Goal: Information Seeking & Learning: Learn about a topic

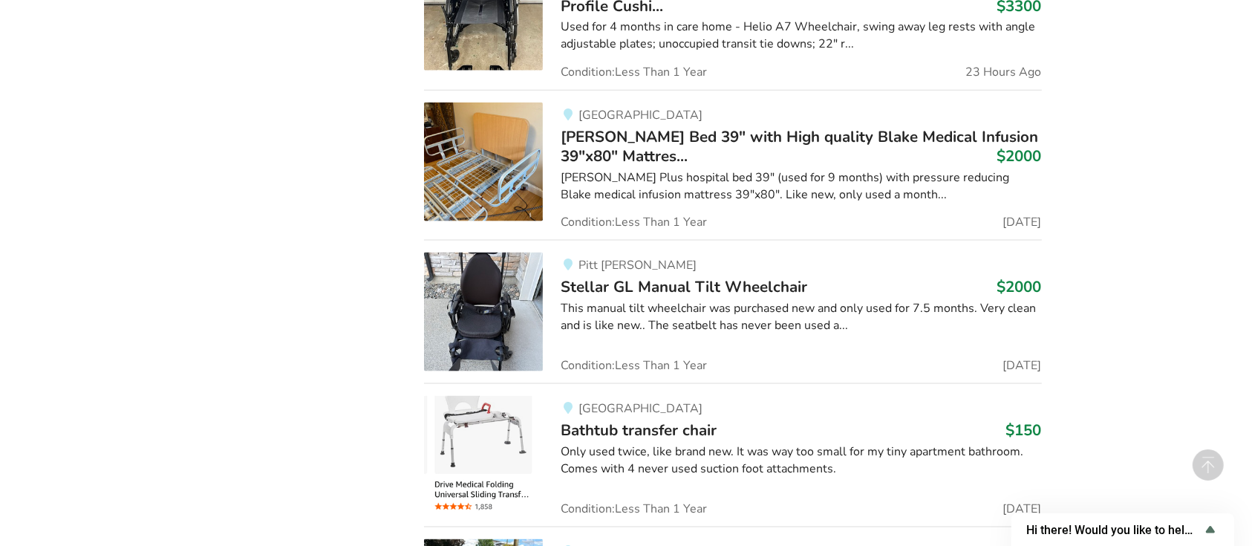
scroll to position [1933, 0]
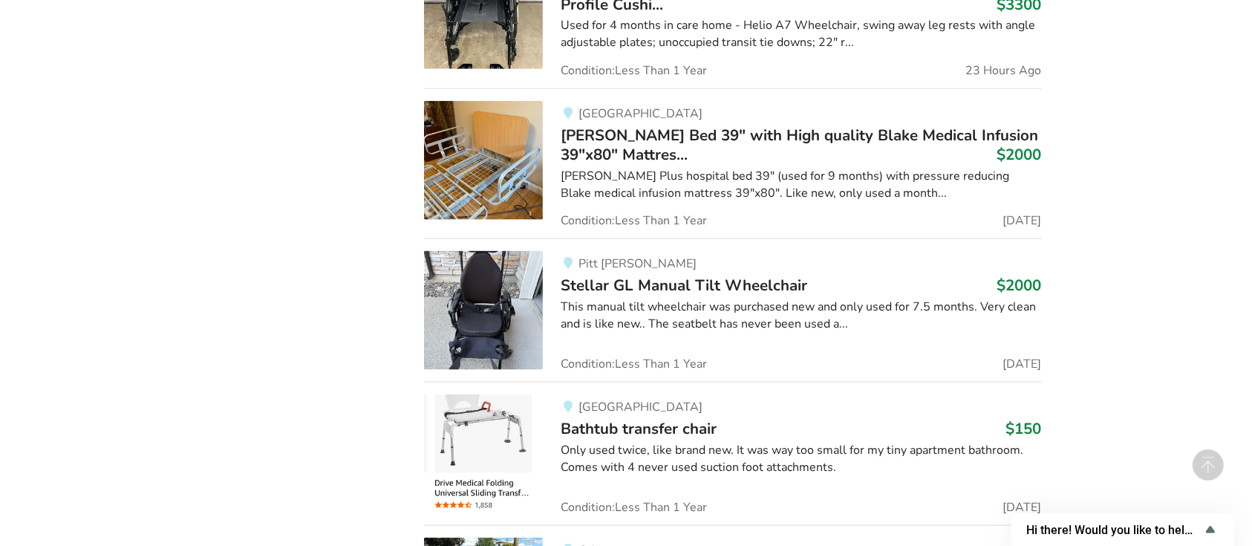
click at [505, 169] on img at bounding box center [483, 160] width 119 height 119
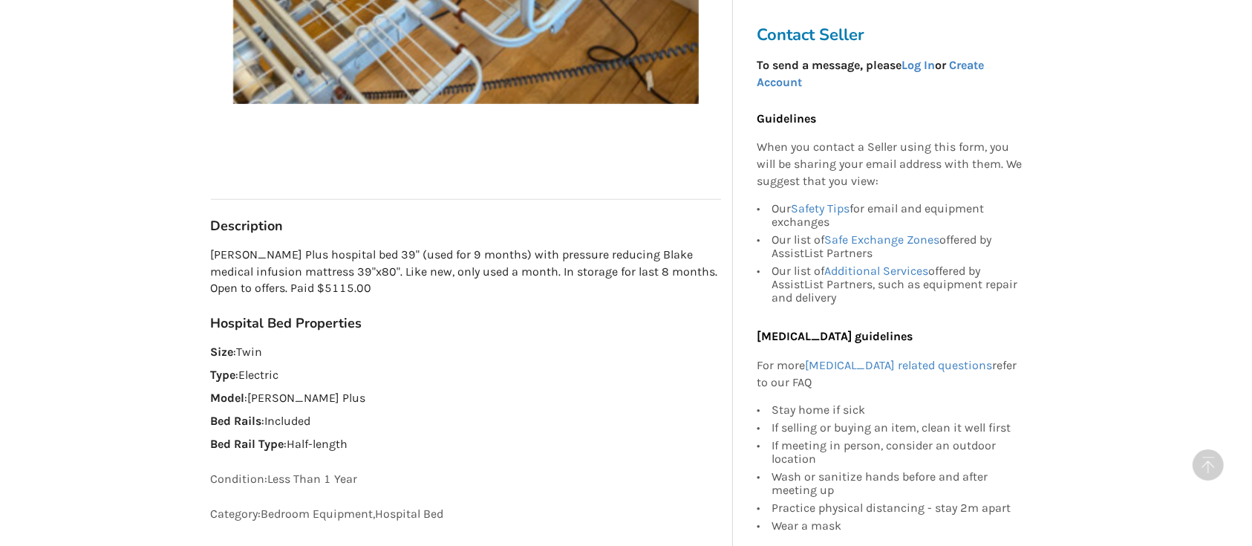
scroll to position [832, 0]
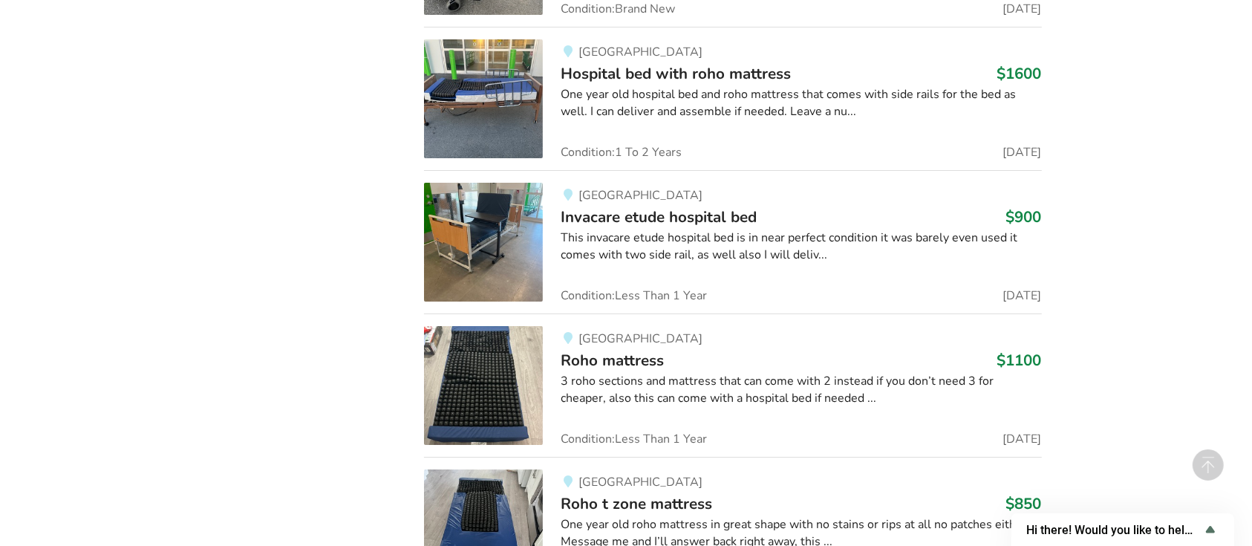
scroll to position [5462, 0]
click at [670, 216] on span "Invacare etude hospital bed" at bounding box center [659, 216] width 196 height 21
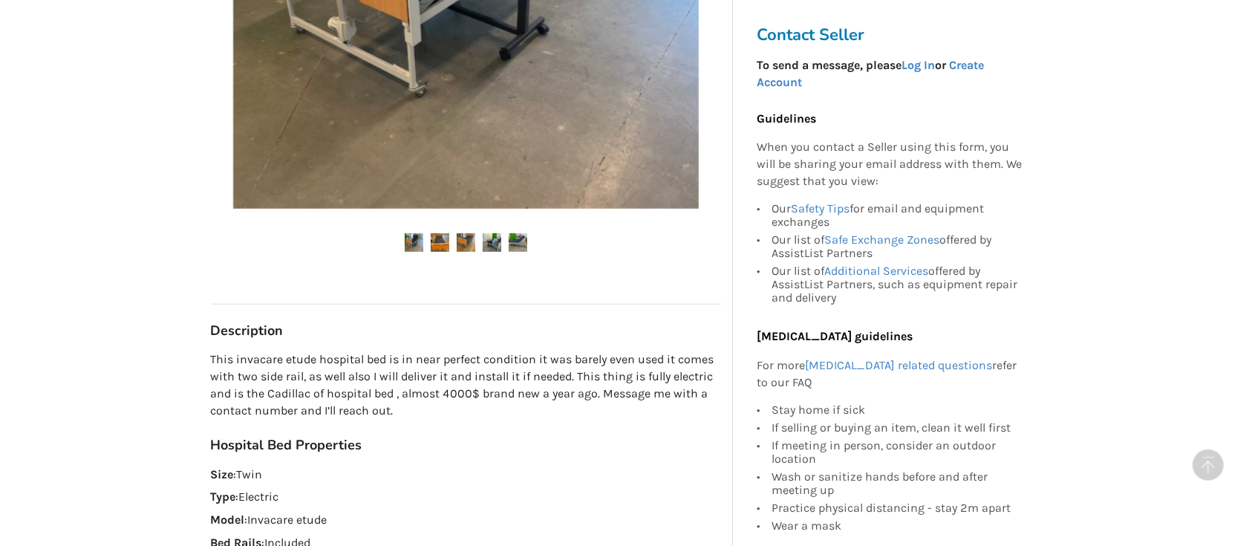
scroll to position [529, 0]
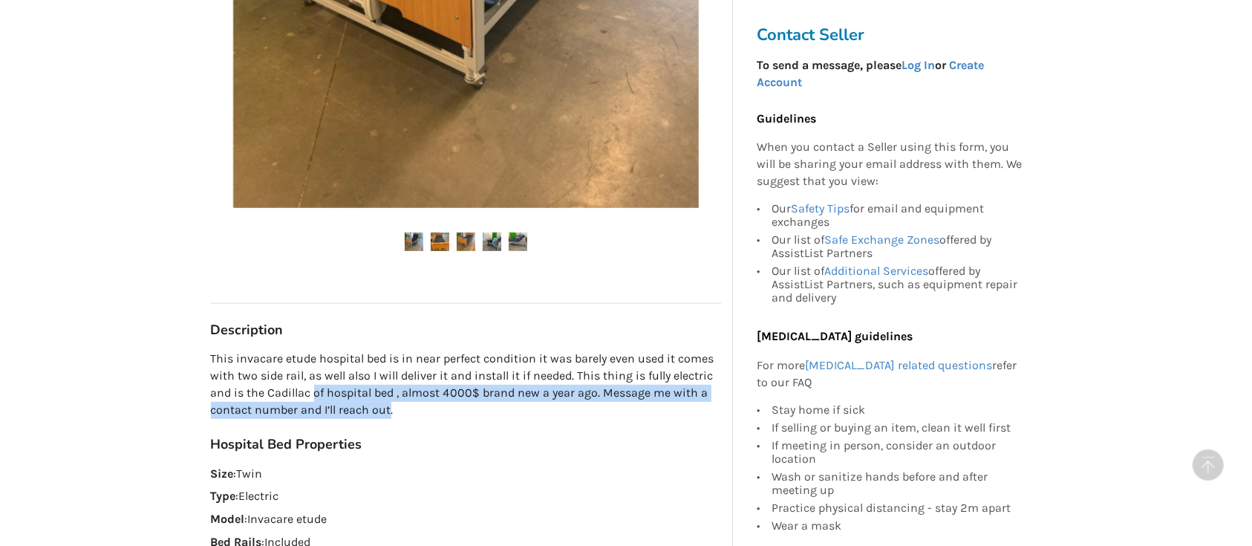
drag, startPoint x: 389, startPoint y: 411, endPoint x: 313, endPoint y: 388, distance: 79.2
click at [313, 388] on p "This invacare etude hospital bed is in near perfect condition it was barely eve…" at bounding box center [466, 385] width 510 height 68
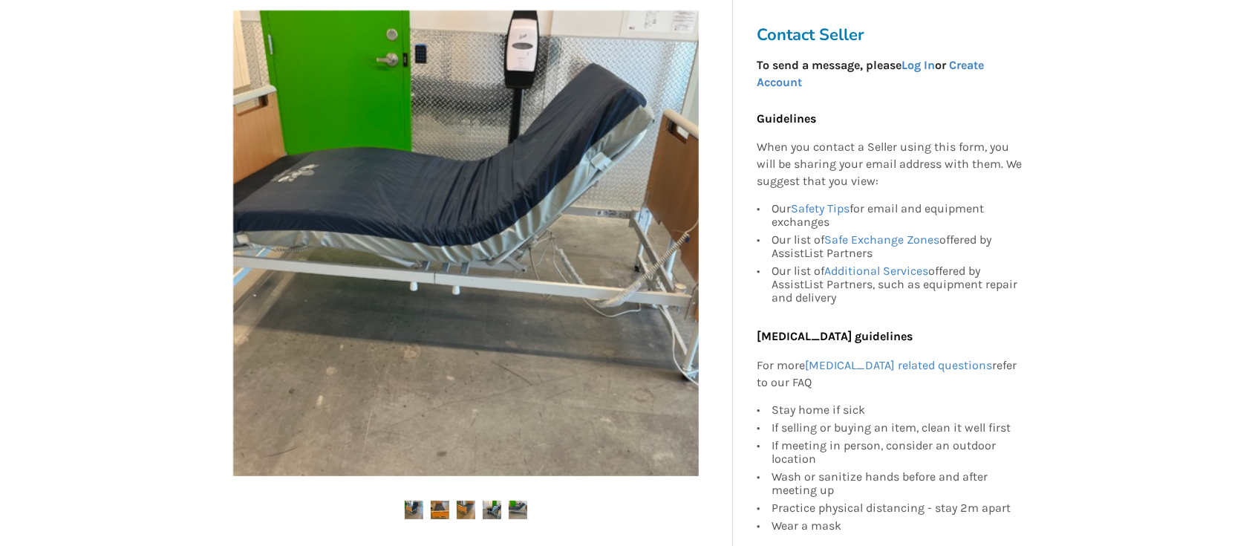
scroll to position [259, 0]
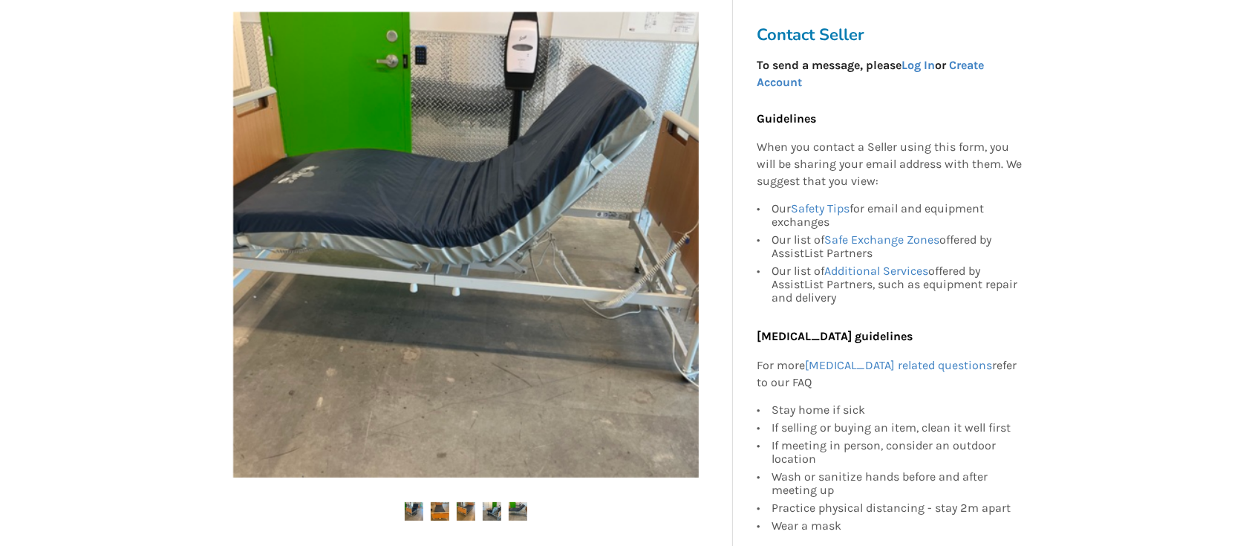
click at [662, 278] on img at bounding box center [466, 245] width 466 height 466
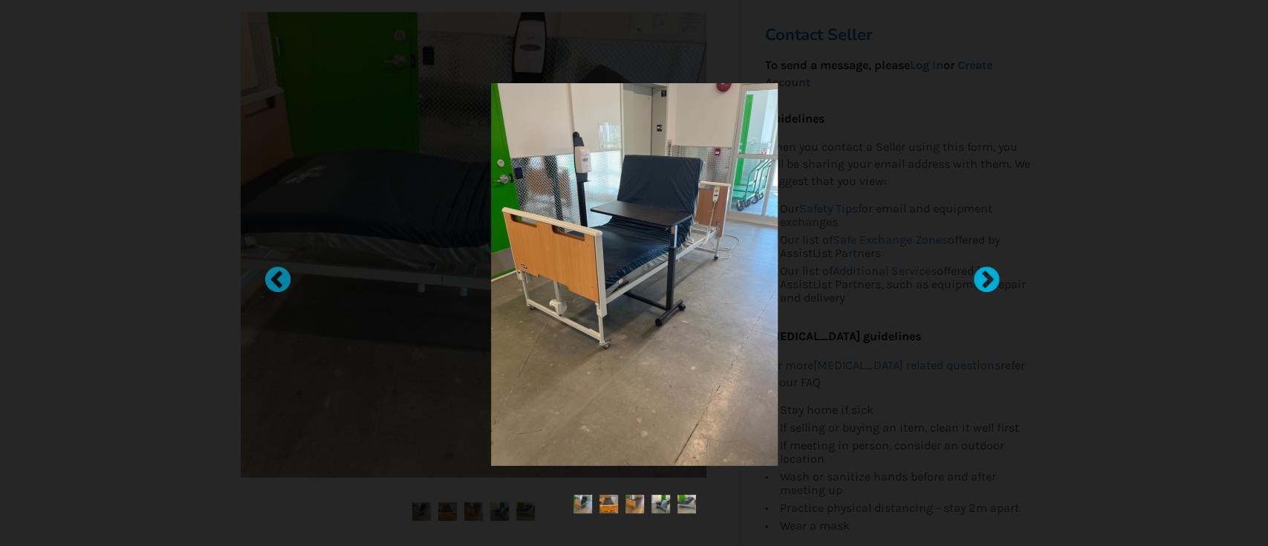
click at [984, 281] on div at bounding box center [978, 273] width 15 height 15
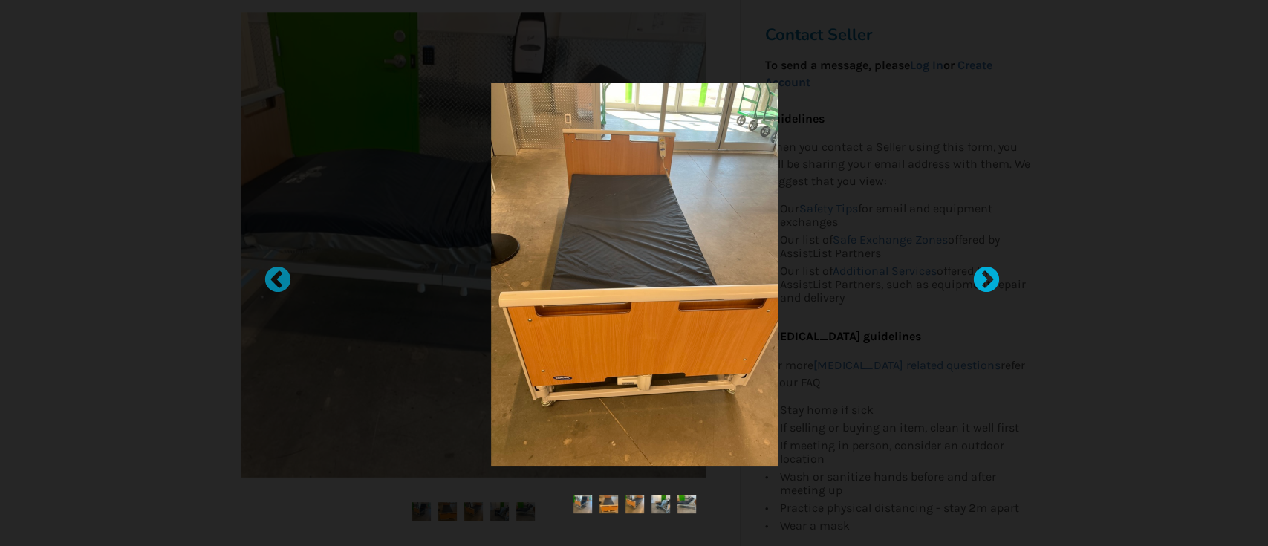
click at [986, 281] on div at bounding box center [978, 273] width 15 height 15
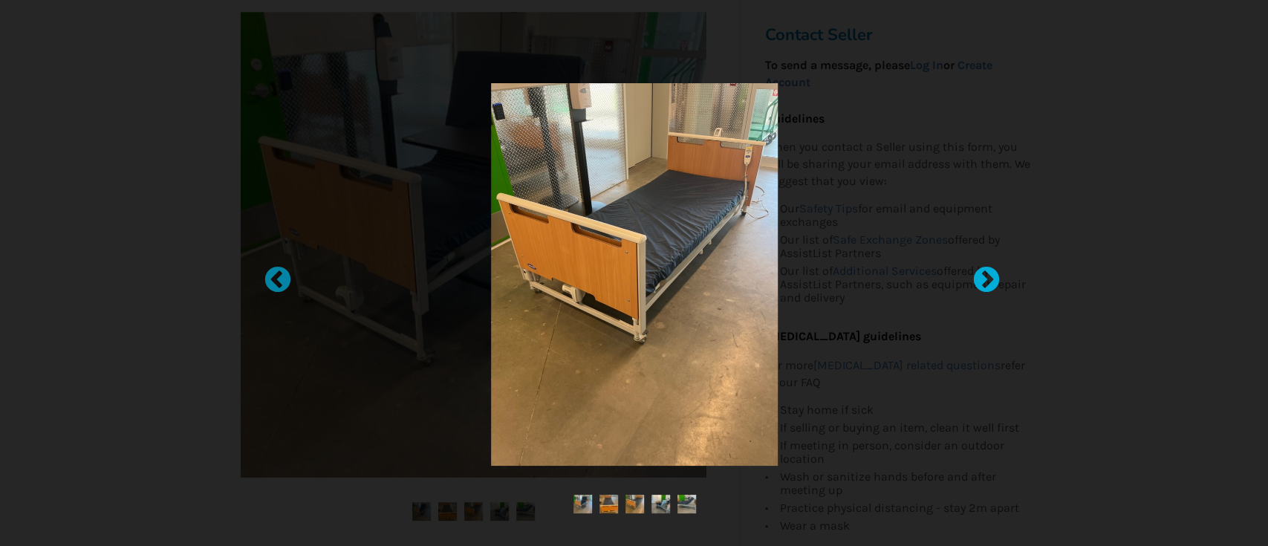
click at [986, 281] on div at bounding box center [978, 273] width 15 height 15
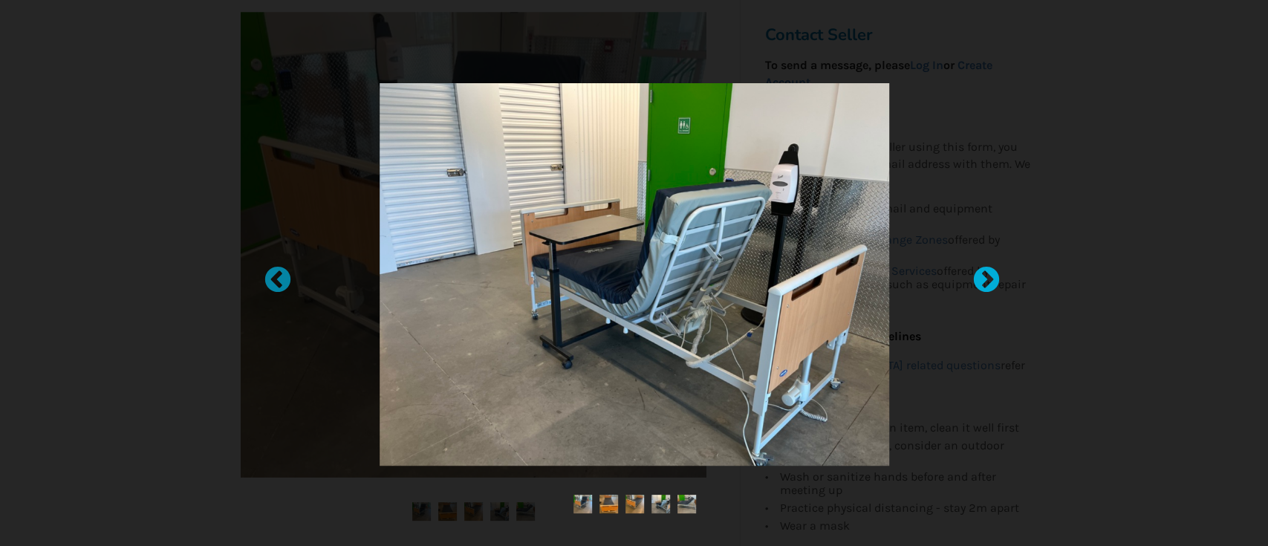
click at [986, 281] on div at bounding box center [978, 273] width 15 height 15
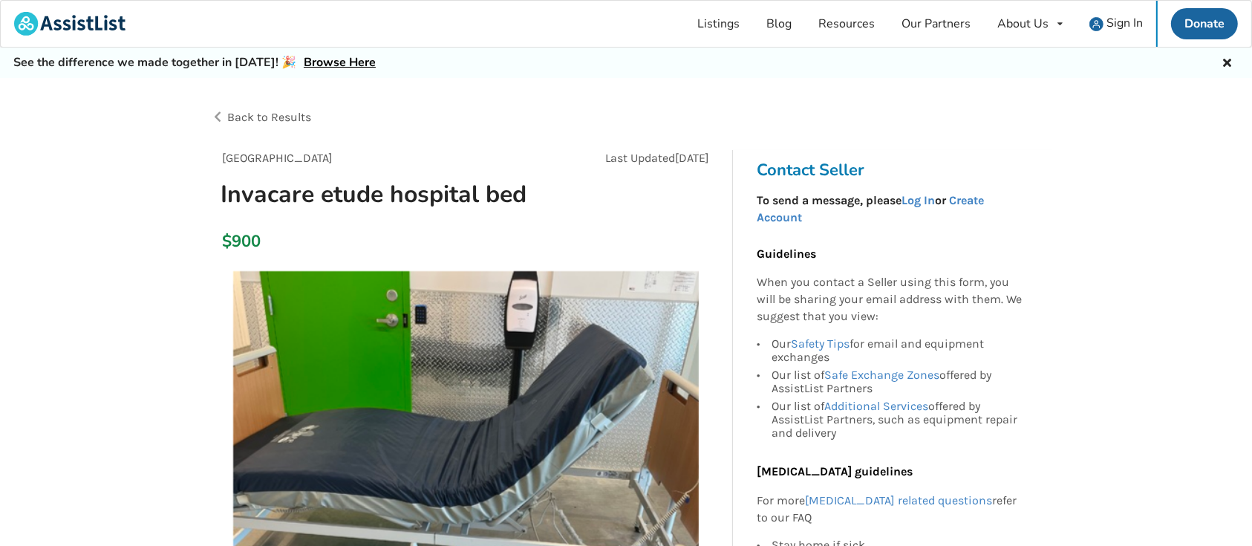
scroll to position [0, 0]
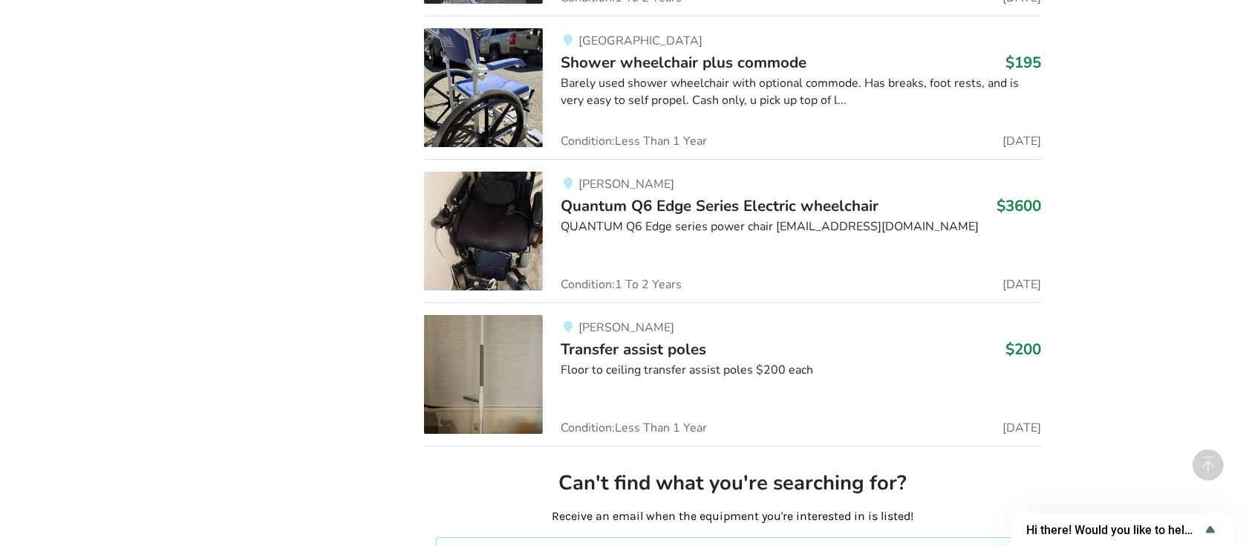
scroll to position [10791, 0]
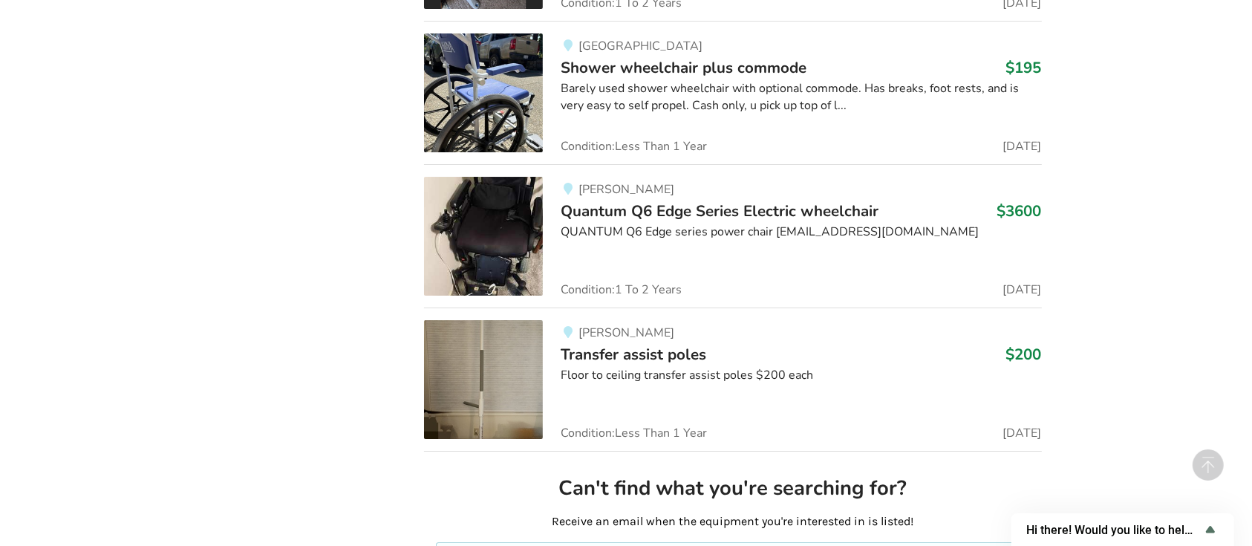
click at [472, 53] on img at bounding box center [483, 92] width 119 height 119
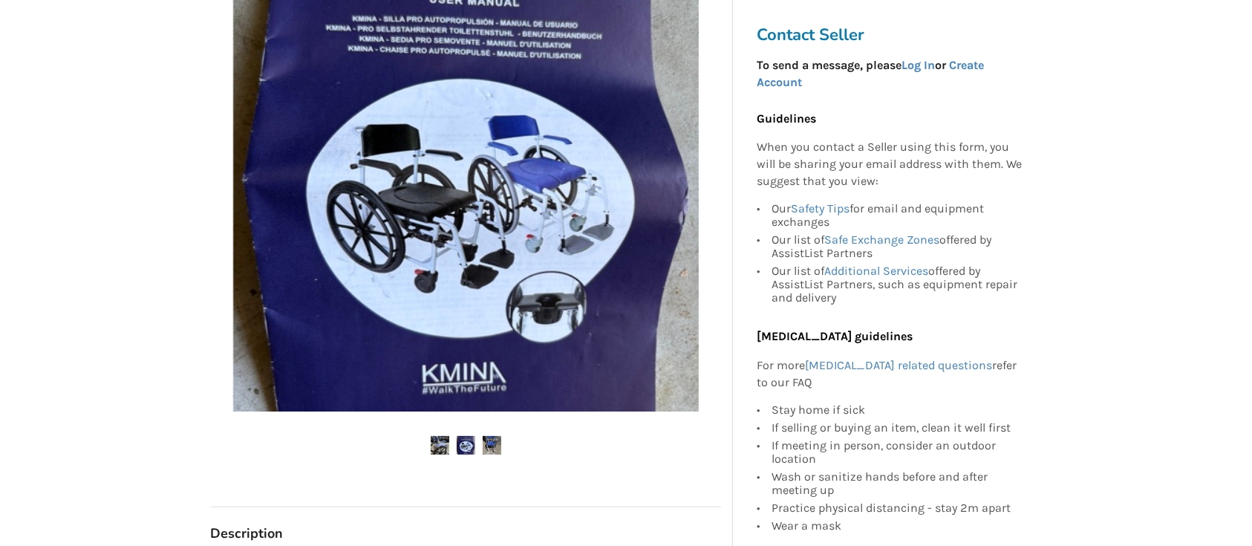
scroll to position [352, 0]
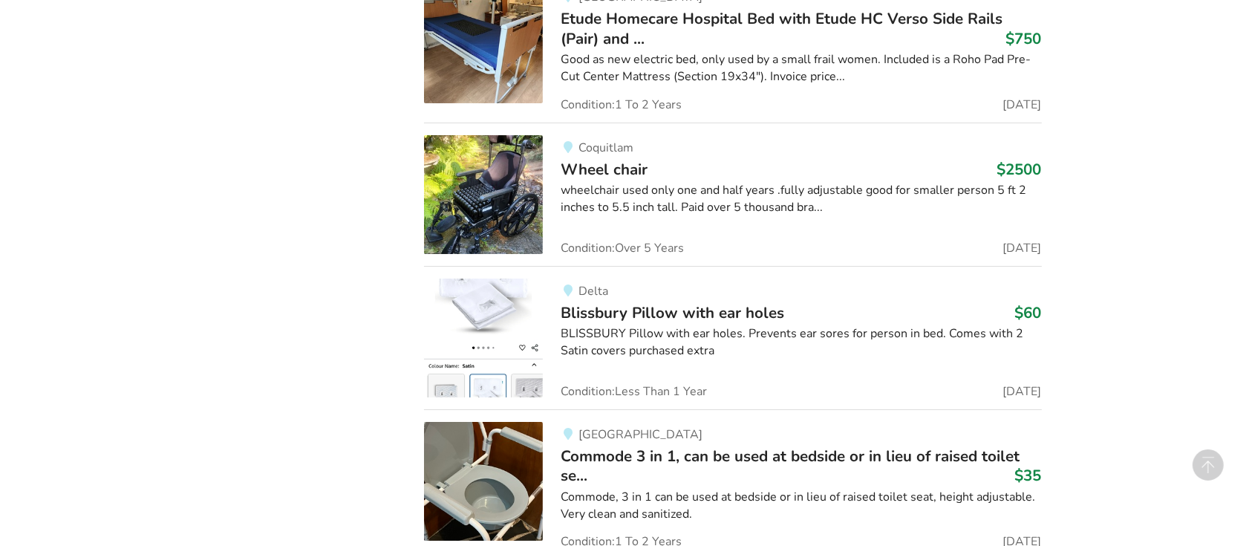
scroll to position [16895, 0]
